Goal: Information Seeking & Learning: Find specific fact

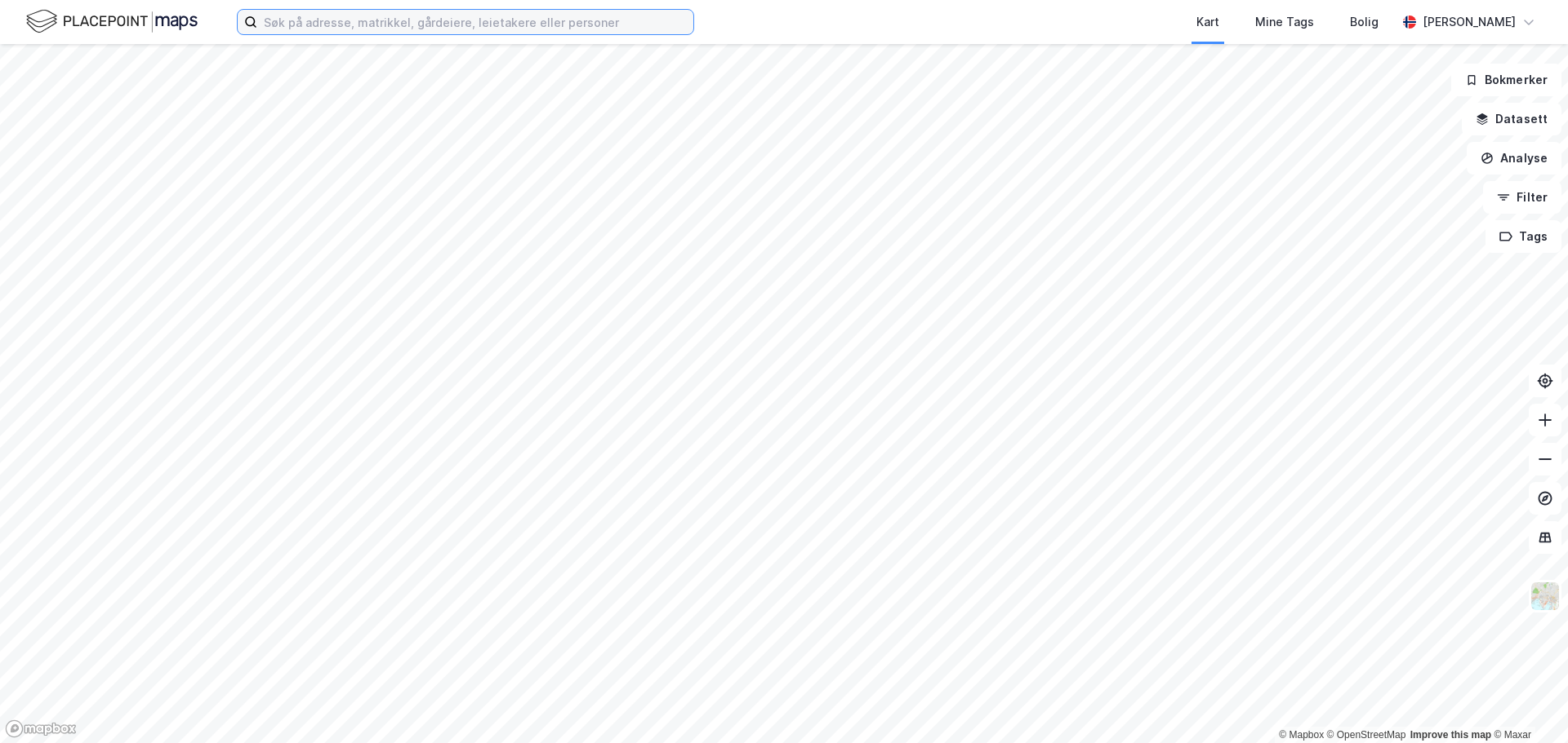
click at [483, 21] on input at bounding box center [475, 22] width 436 height 24
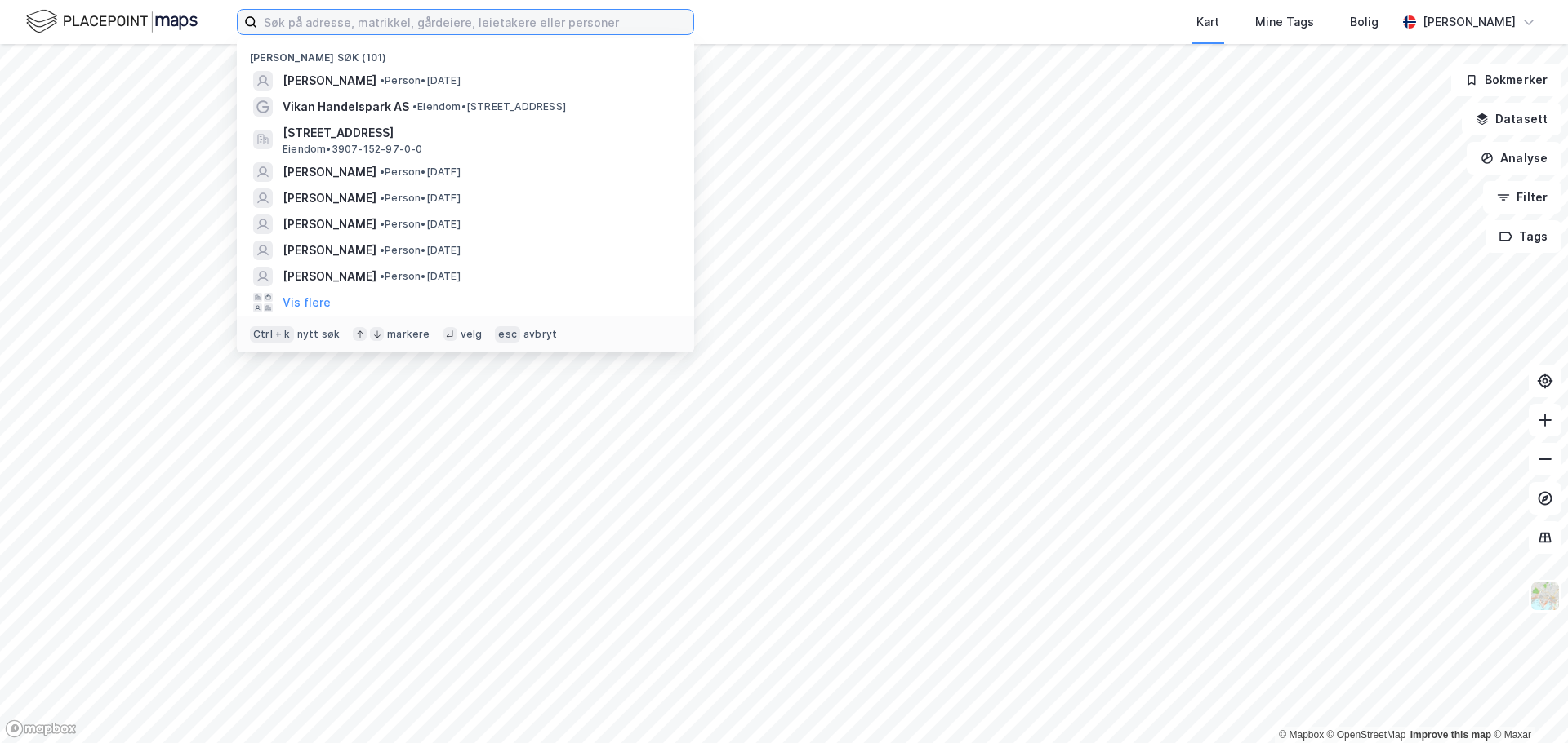
paste input "[PERSON_NAME]"
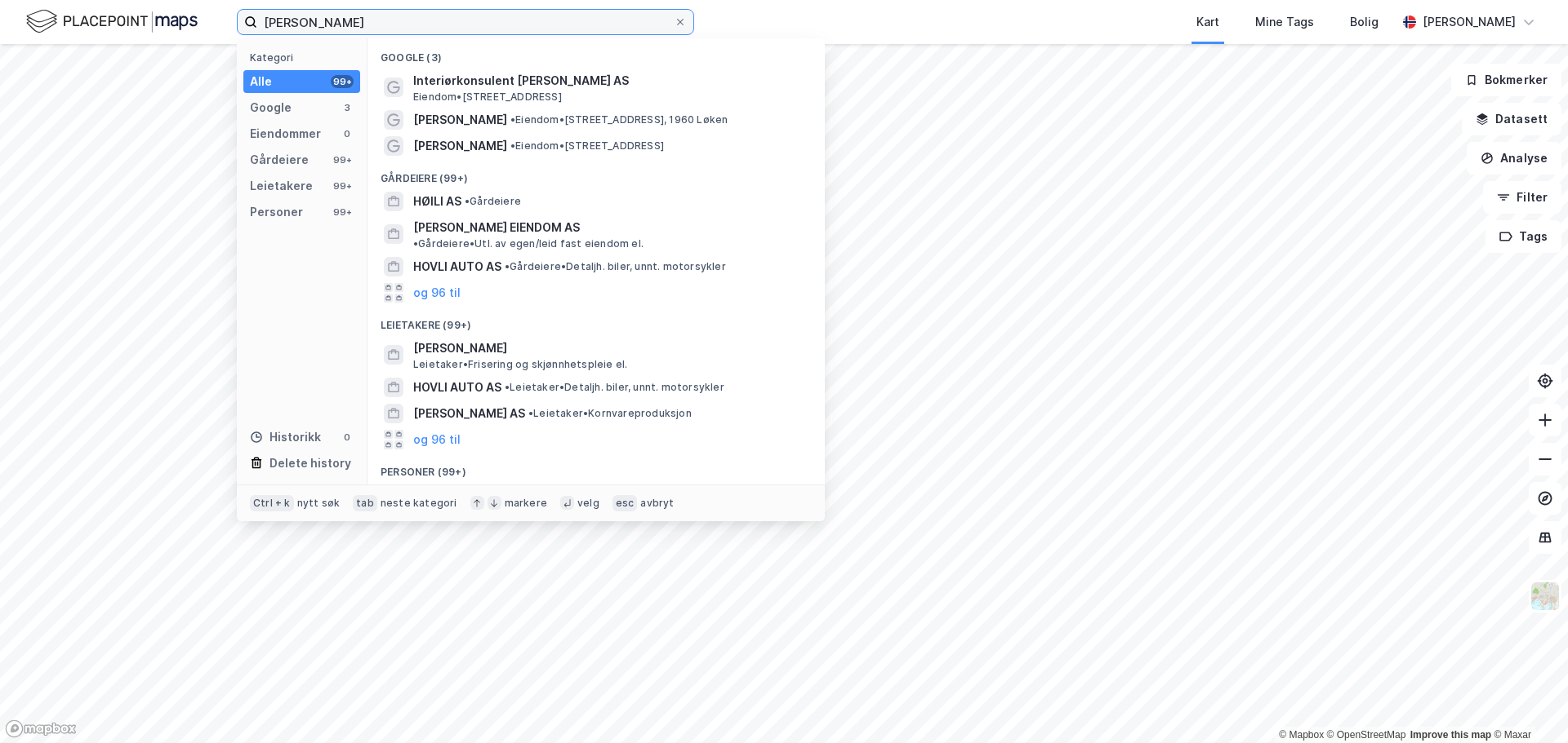
scroll to position [82, 0]
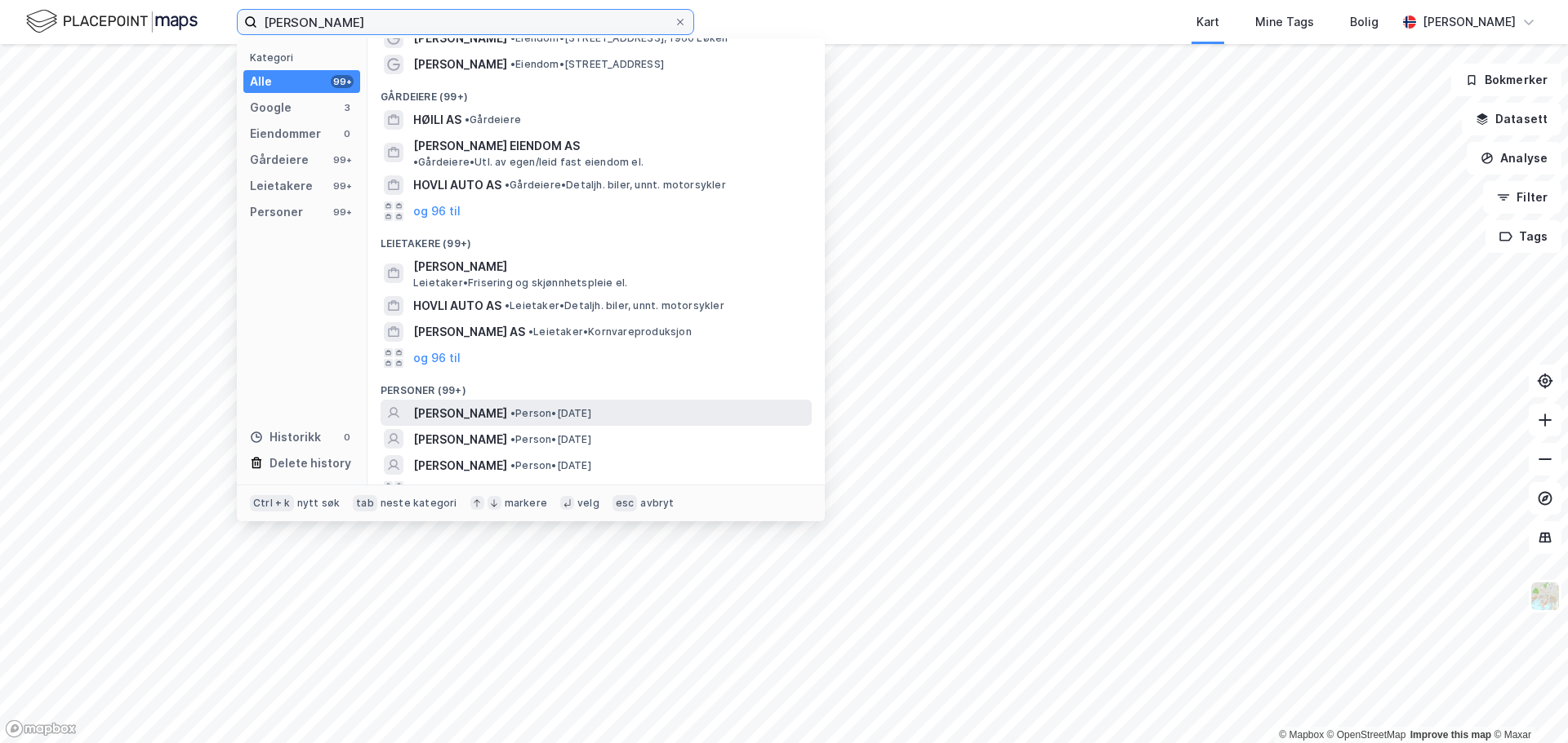
type input "[PERSON_NAME]"
click at [507, 404] on span "[PERSON_NAME]" at bounding box center [460, 414] width 94 height 20
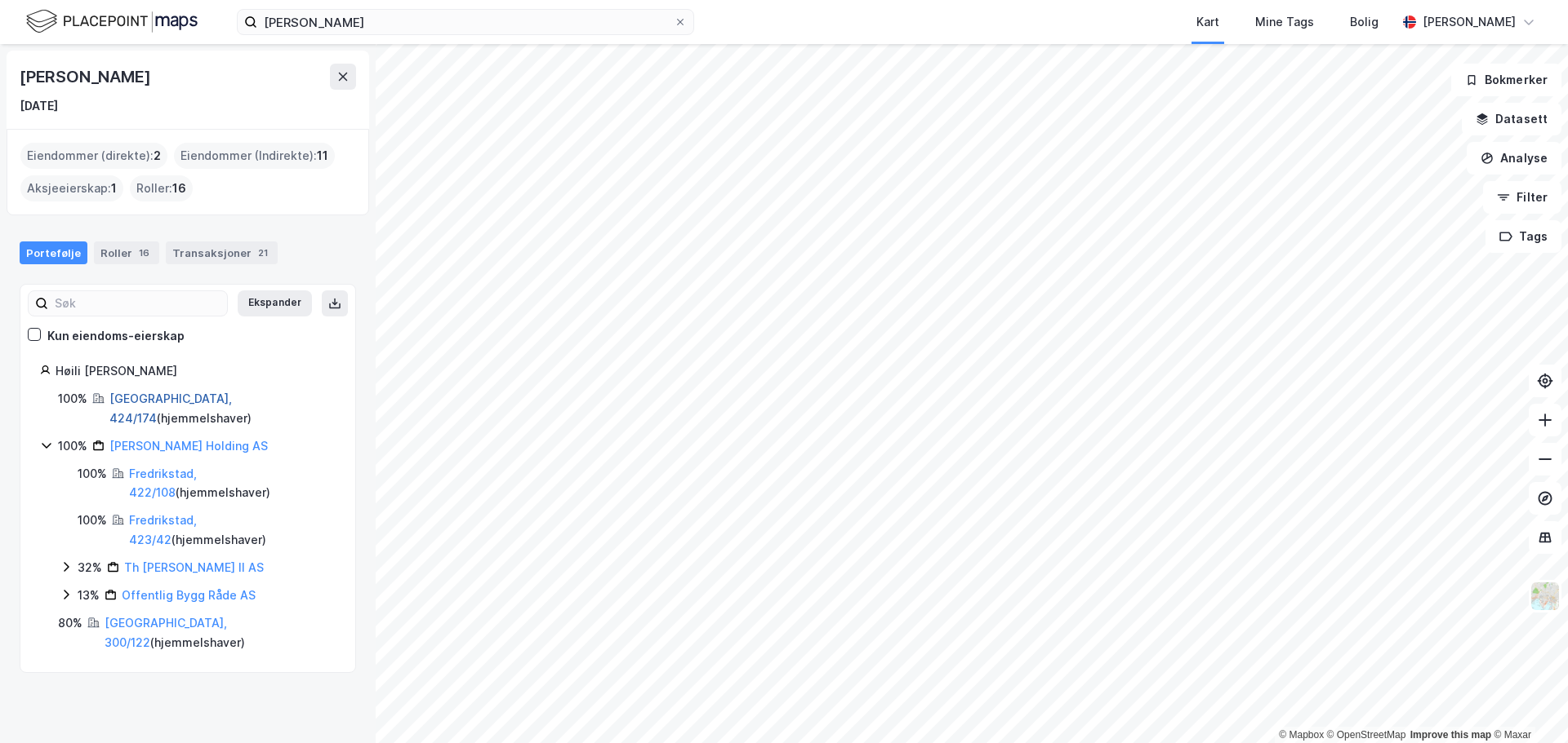
click at [160, 396] on link "[GEOGRAPHIC_DATA], 424/174" at bounding box center [171, 407] width 122 height 33
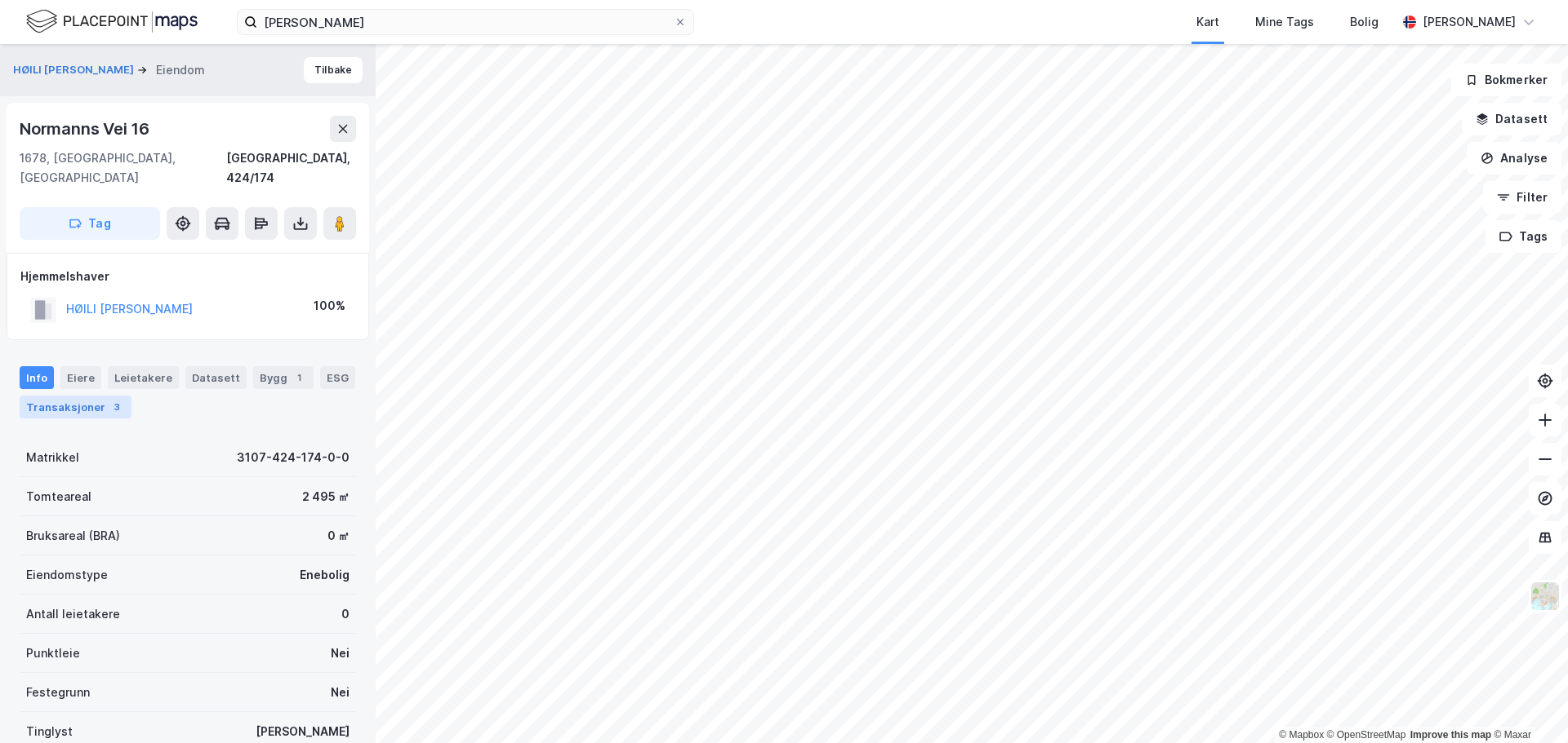
click at [97, 396] on div "Transaksjoner 3" at bounding box center [76, 407] width 112 height 22
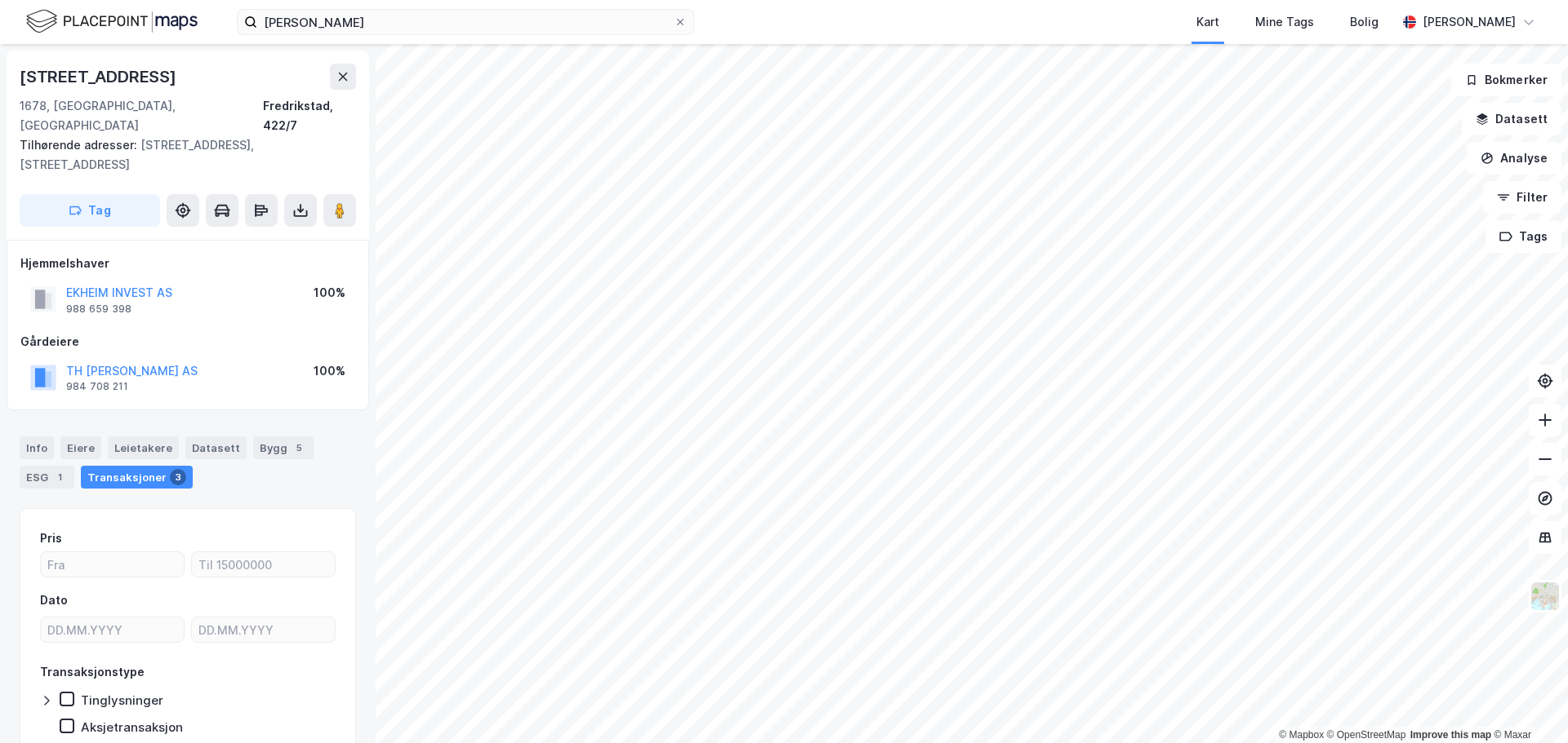
scroll to position [3, 0]
drag, startPoint x: 193, startPoint y: 252, endPoint x: 57, endPoint y: 253, distance: 136.0
click at [57, 280] on div "EKHEIM INVEST AS 988 659 398 100%" at bounding box center [188, 300] width 335 height 40
copy button "EKHEIM INVEST AS"
drag, startPoint x: 119, startPoint y: 77, endPoint x: 17, endPoint y: 79, distance: 102.0
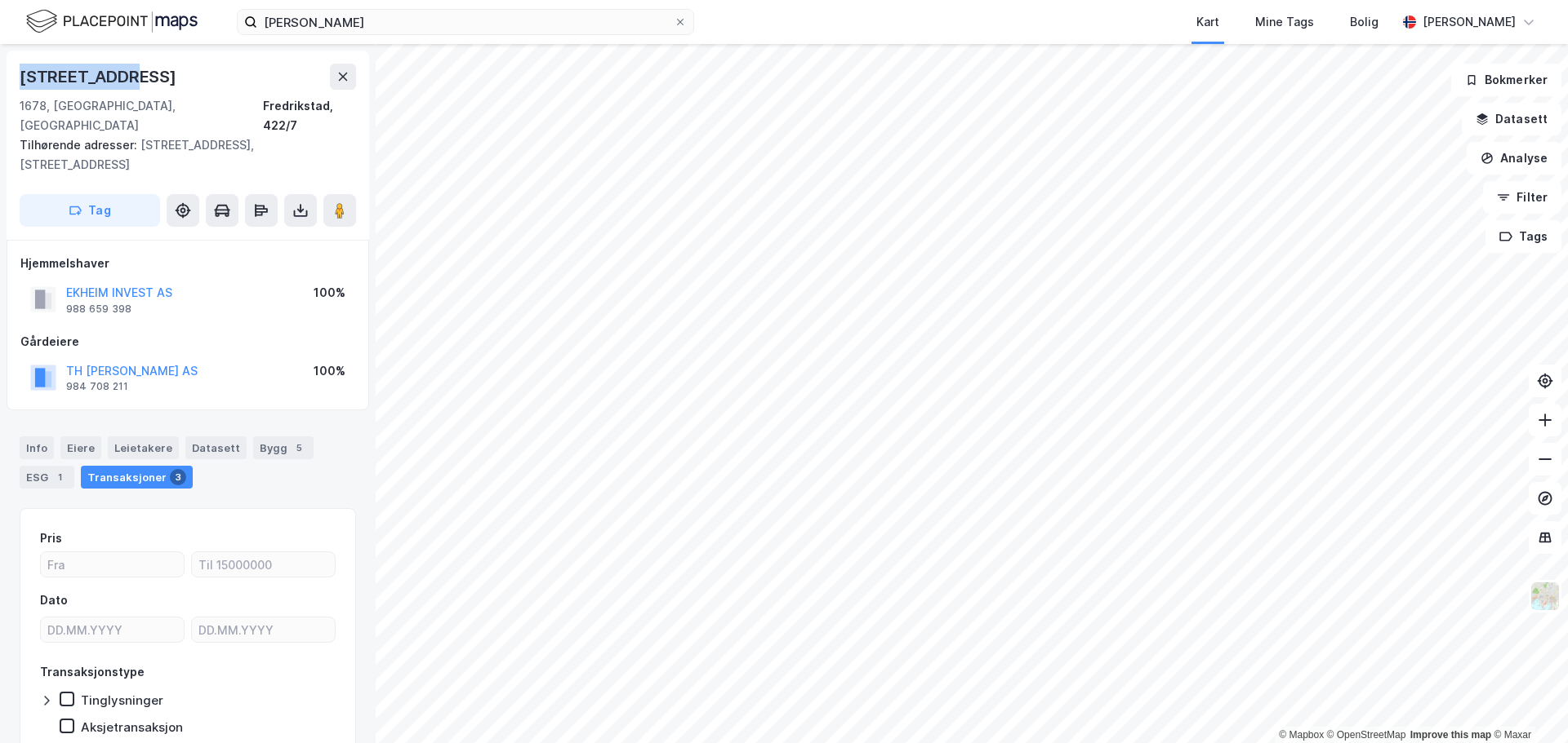
click at [17, 79] on div "Rødsveien 12 1678, [GEOGRAPHIC_DATA], [GEOGRAPHIC_DATA], 422/7 Tilhørende adres…" at bounding box center [187, 145] width 363 height 189
copy div "[STREET_ADDRESS]"
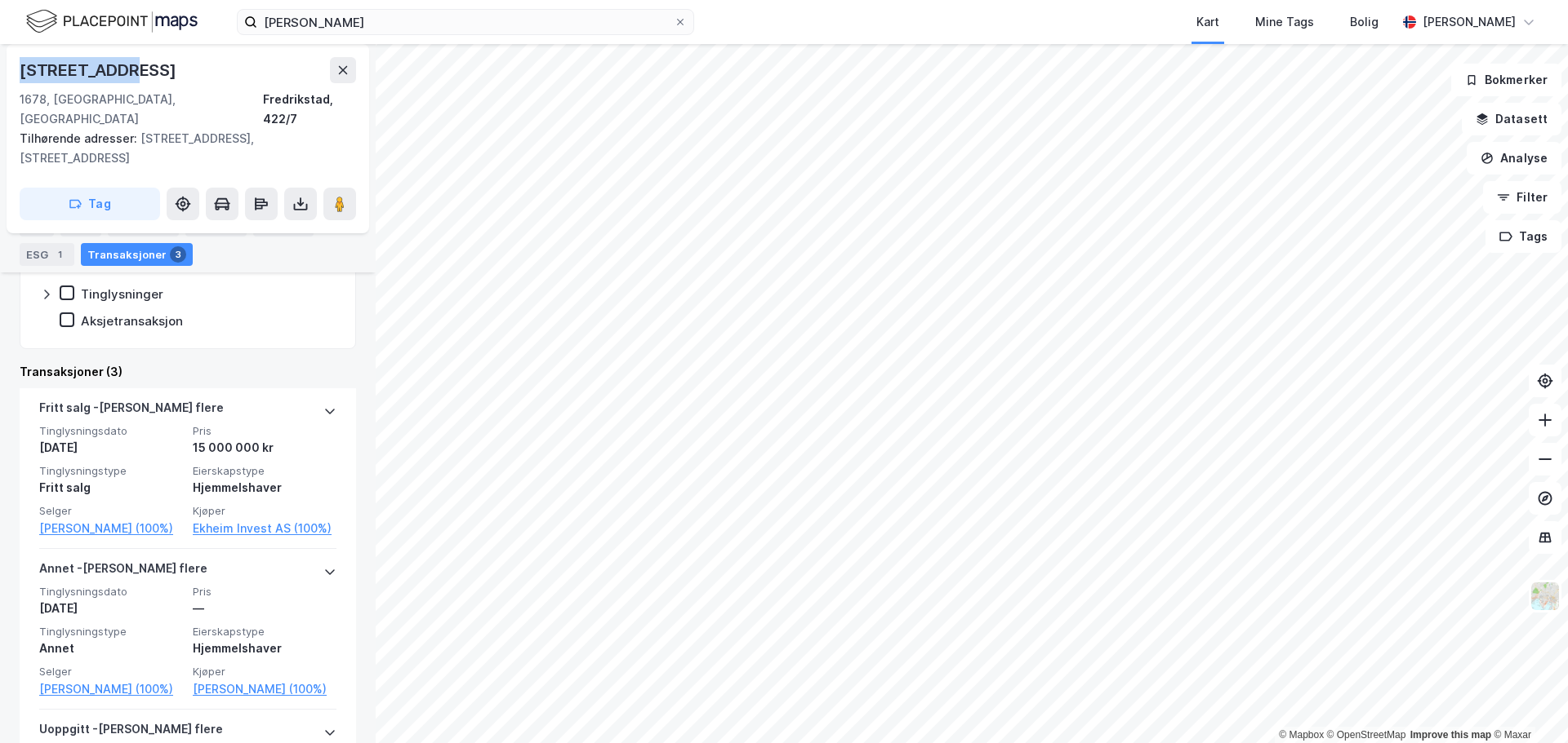
scroll to position [408, 0]
click at [136, 71] on div "[STREET_ADDRESS]" at bounding box center [188, 69] width 337 height 26
drag, startPoint x: 141, startPoint y: 70, endPoint x: 17, endPoint y: 81, distance: 124.5
click at [17, 81] on div "Rødsveien 12 1678, [GEOGRAPHIC_DATA], [GEOGRAPHIC_DATA], 422/7 Tilhørende adres…" at bounding box center [187, 139] width 363 height 189
copy div "[STREET_ADDRESS]"
